Goal: Transaction & Acquisition: Purchase product/service

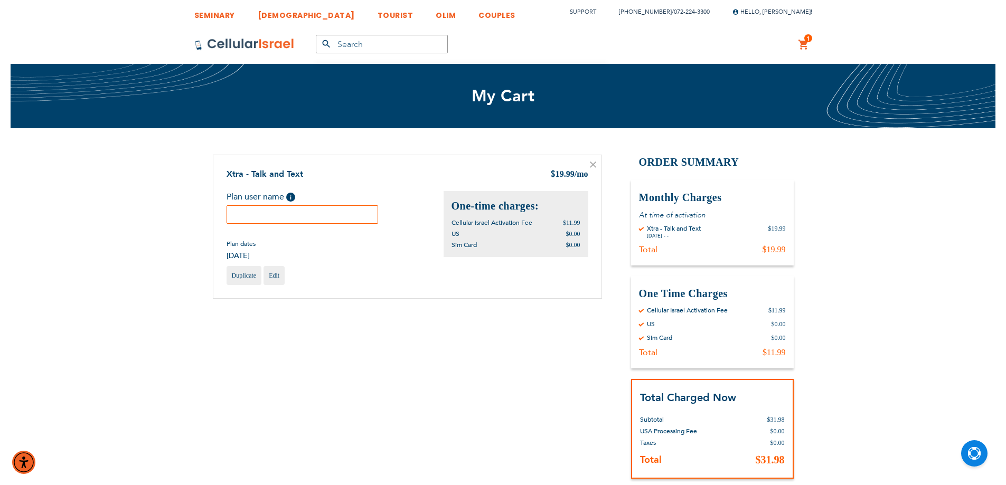
click at [304, 211] on input "text" at bounding box center [303, 214] width 152 height 18
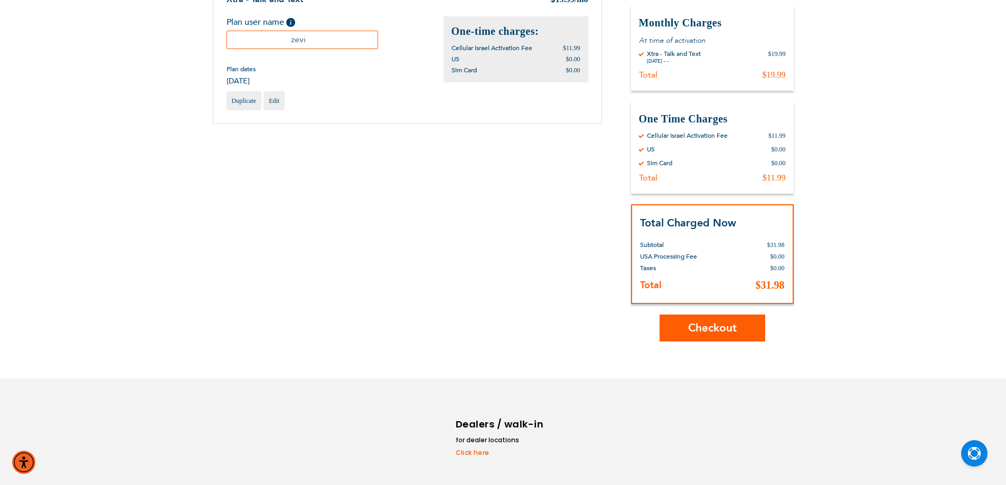
scroll to position [207, 0]
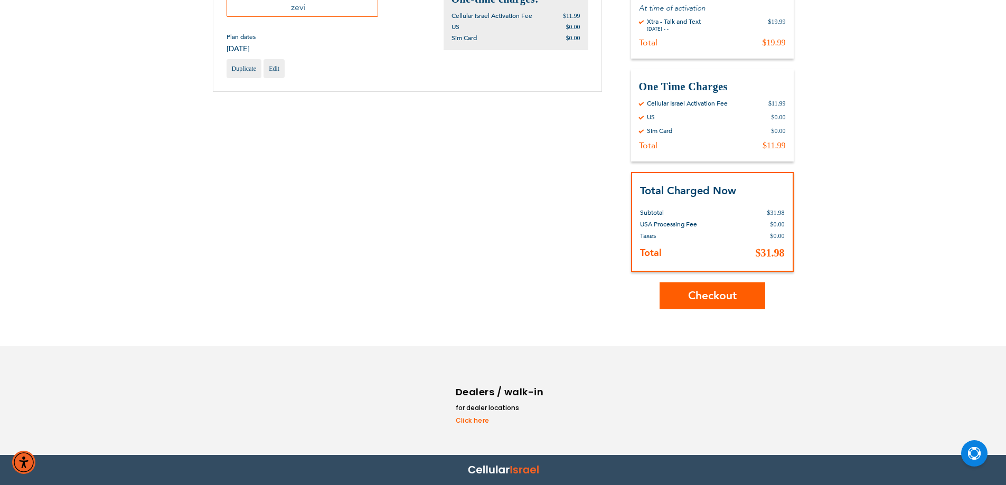
type input "zevi"
click at [705, 300] on span "Checkout" at bounding box center [712, 295] width 49 height 15
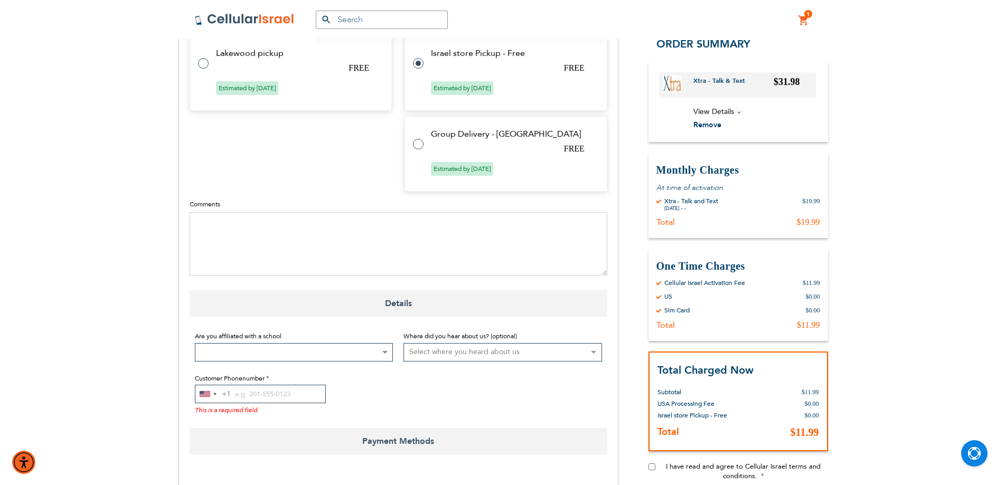
scroll to position [581, 0]
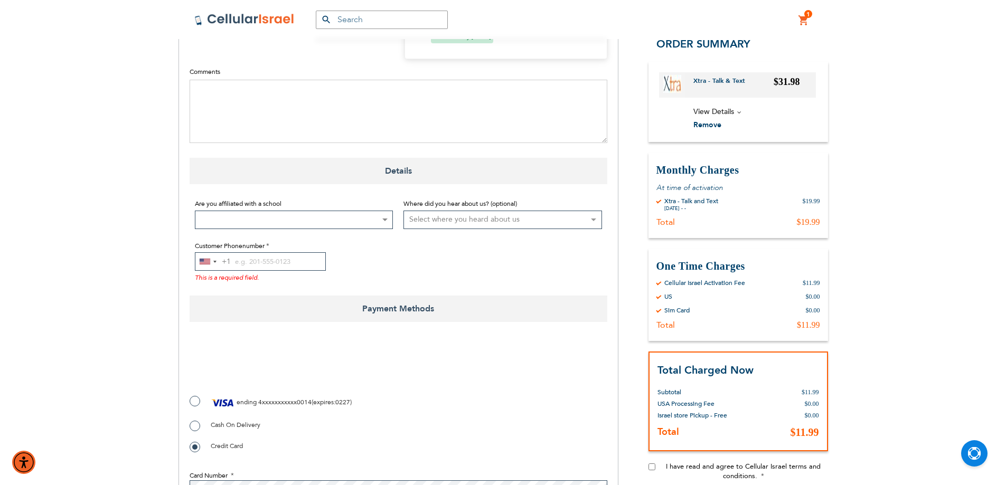
click at [195, 395] on label "ending 4xxxxxxxxxxx0014 ( expires : 0227 )" at bounding box center [271, 403] width 162 height 16
radio input "true"
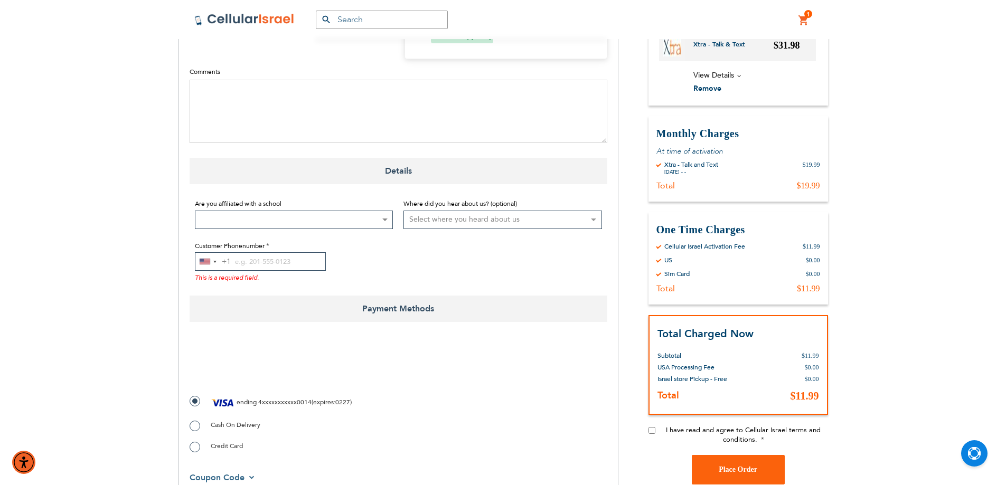
checkbox input "true"
click at [197, 253] on div "United States +1" at bounding box center [207, 261] width 24 height 17
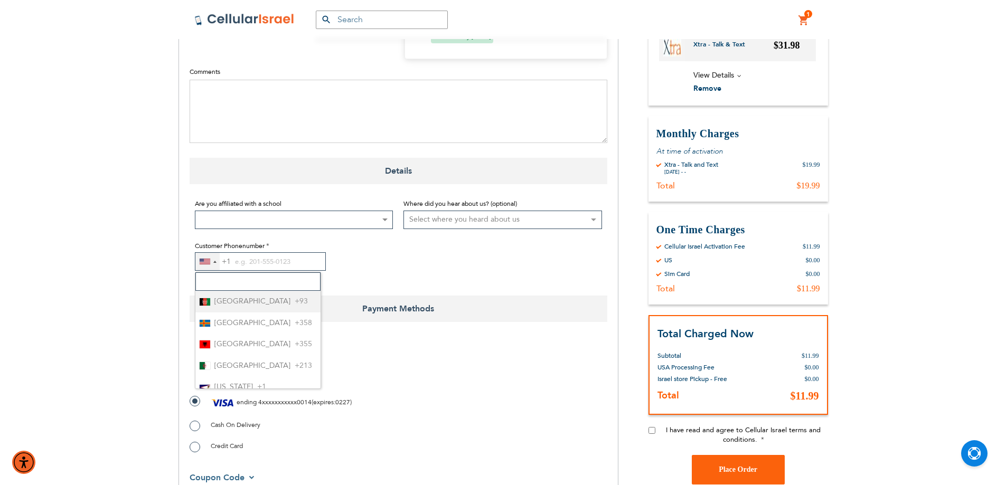
click at [235, 272] on input "Search" at bounding box center [257, 281] width 125 height 18
type input "972"
click at [245, 295] on span "+972" at bounding box center [244, 301] width 17 height 13
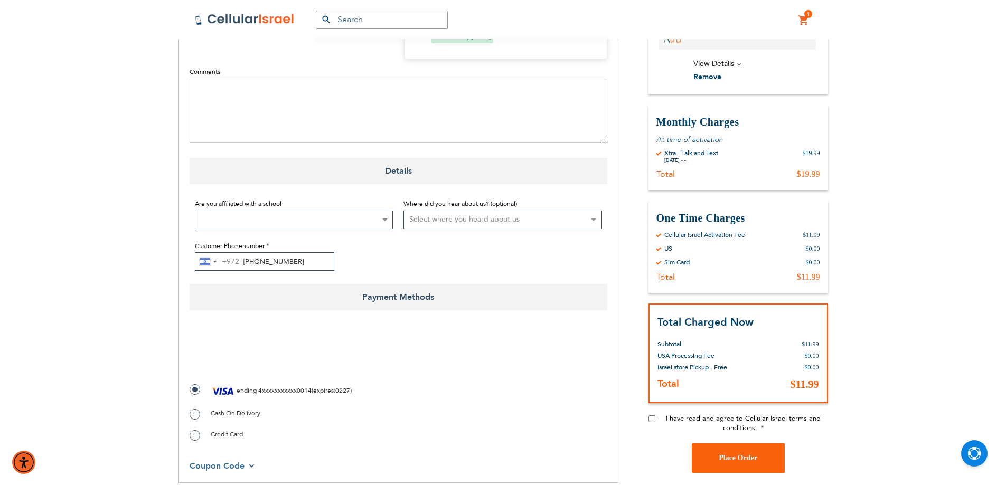
type input "72-224-3300"
click at [652, 415] on input "I have read and agree to Cellular Israel terms and conditions." at bounding box center [651, 418] width 7 height 7
checkbox input "true"
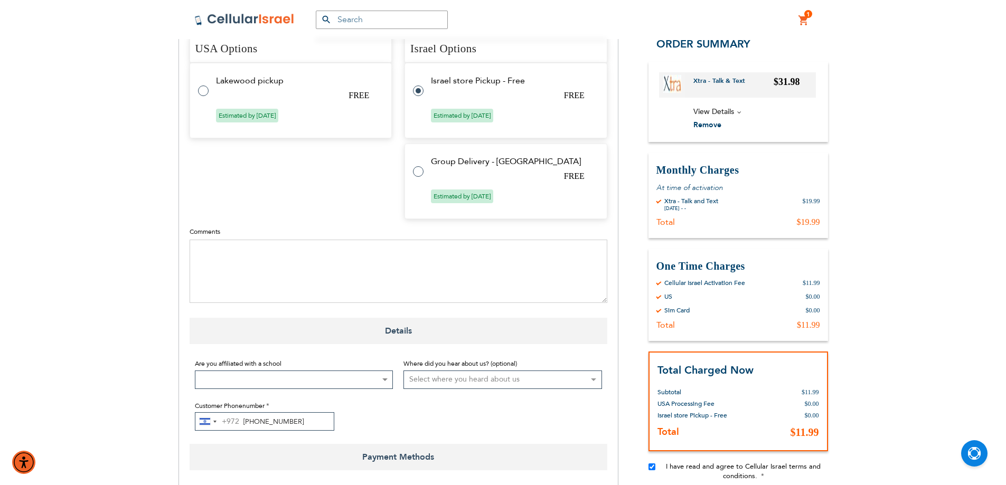
scroll to position [528, 0]
